Goal: Transaction & Acquisition: Download file/media

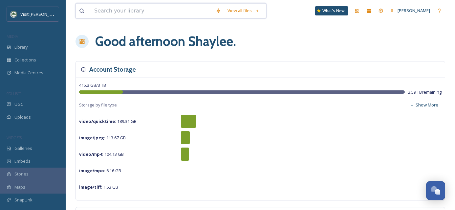
click at [164, 15] on input at bounding box center [152, 11] width 122 height 14
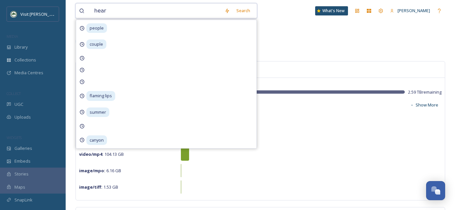
type input "heart"
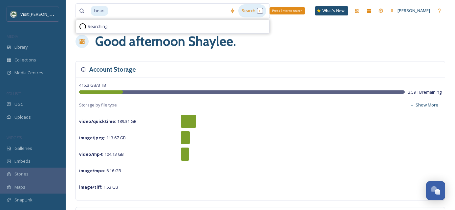
click at [247, 13] on div "Search Press Enter to search" at bounding box center [253, 10] width 28 height 13
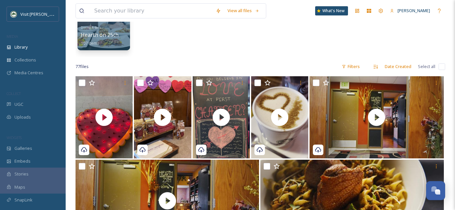
scroll to position [76, 0]
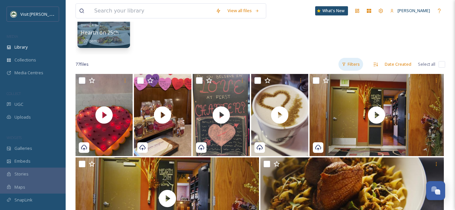
click at [354, 63] on div "Filters" at bounding box center [351, 64] width 25 height 13
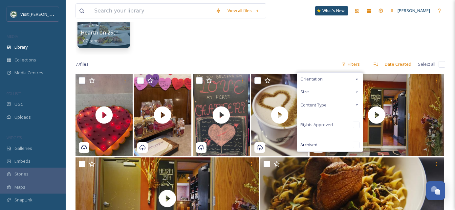
click at [353, 105] on div "Content Type" at bounding box center [330, 105] width 66 height 13
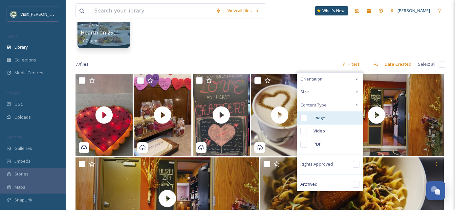
click at [305, 117] on input "checkbox" at bounding box center [304, 118] width 7 height 7
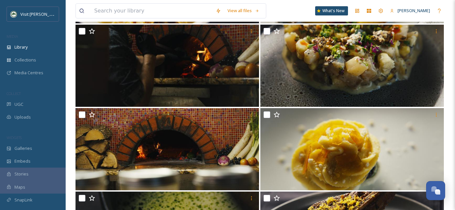
scroll to position [205, 0]
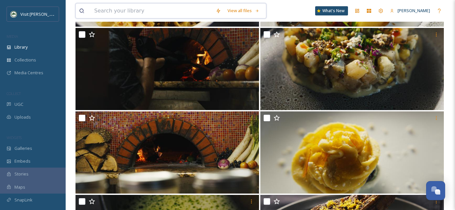
click at [130, 11] on input at bounding box center [152, 11] width 122 height 14
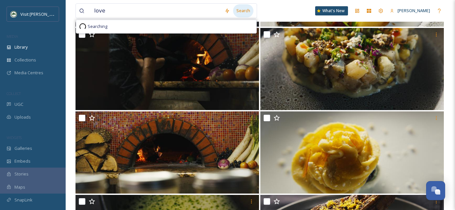
click at [238, 13] on div "Search" at bounding box center [243, 10] width 20 height 13
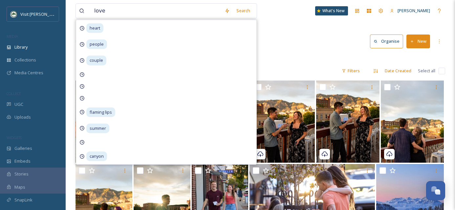
click at [304, 50] on div "Library Search Organise New" at bounding box center [261, 42] width 370 height 20
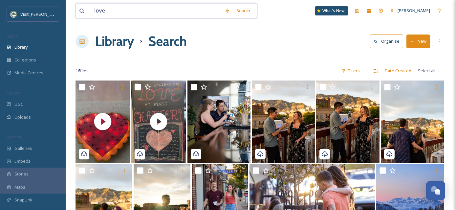
click at [133, 14] on input "love" at bounding box center [156, 11] width 130 height 14
type input "l"
type input "couple"
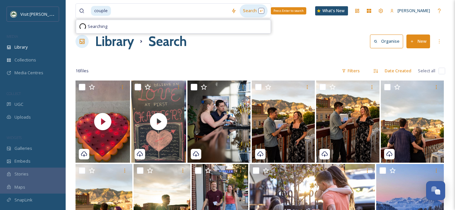
click at [243, 7] on div "Search Press Enter to search" at bounding box center [254, 10] width 28 height 13
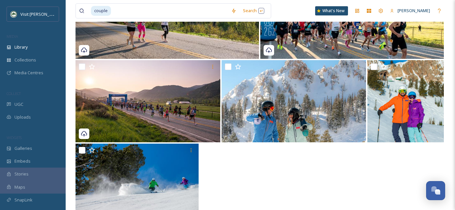
scroll to position [129, 0]
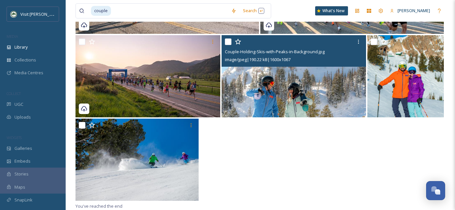
click at [264, 99] on img at bounding box center [294, 76] width 145 height 82
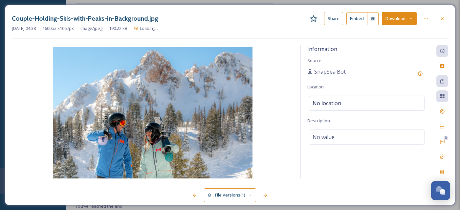
click at [390, 21] on button "Download" at bounding box center [399, 18] width 35 height 13
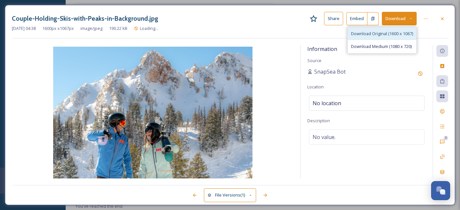
click at [375, 36] on span "Download Original (1600 x 1067)" at bounding box center [382, 34] width 62 height 6
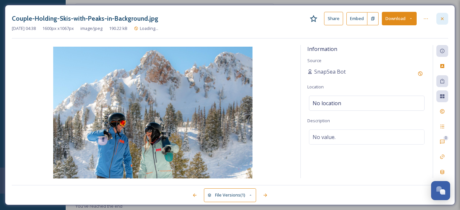
click at [441, 19] on icon at bounding box center [442, 18] width 5 height 5
